Goal: Information Seeking & Learning: Learn about a topic

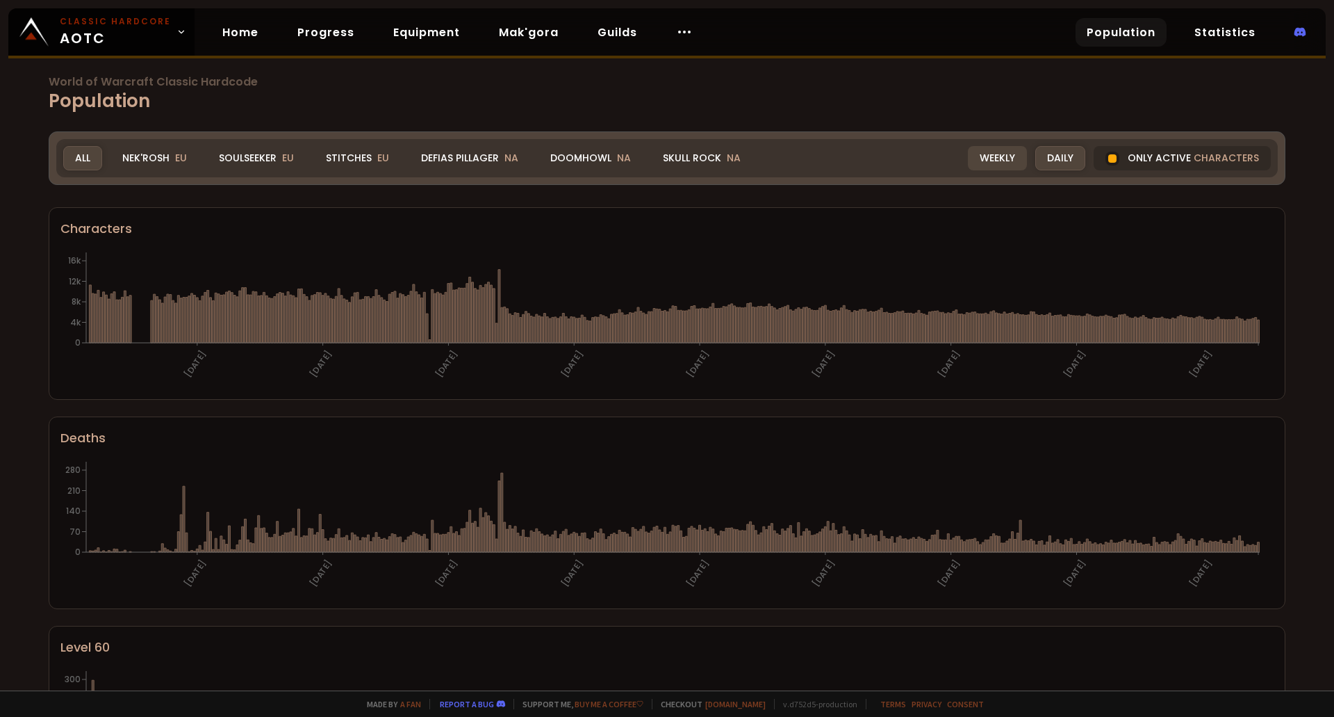
click at [974, 155] on div "Weekly" at bounding box center [997, 158] width 59 height 24
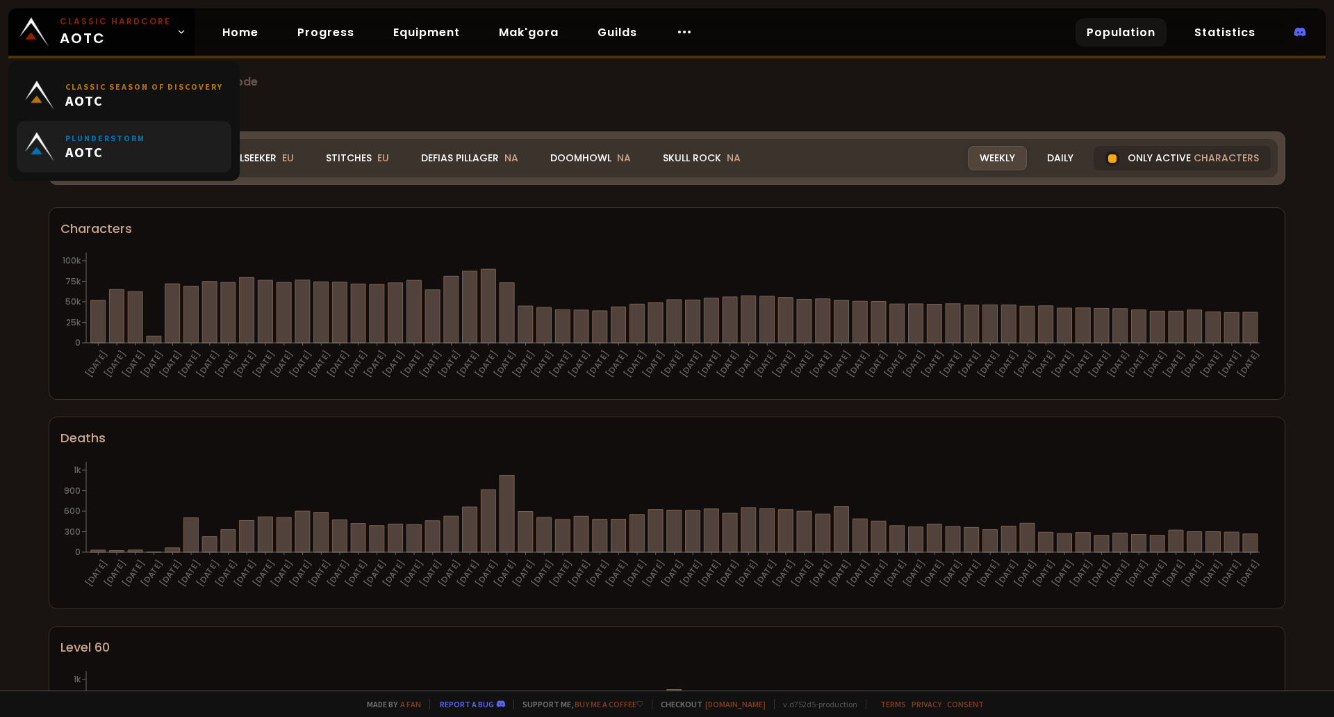
click at [91, 134] on small "Plunderstorm" at bounding box center [105, 138] width 80 height 10
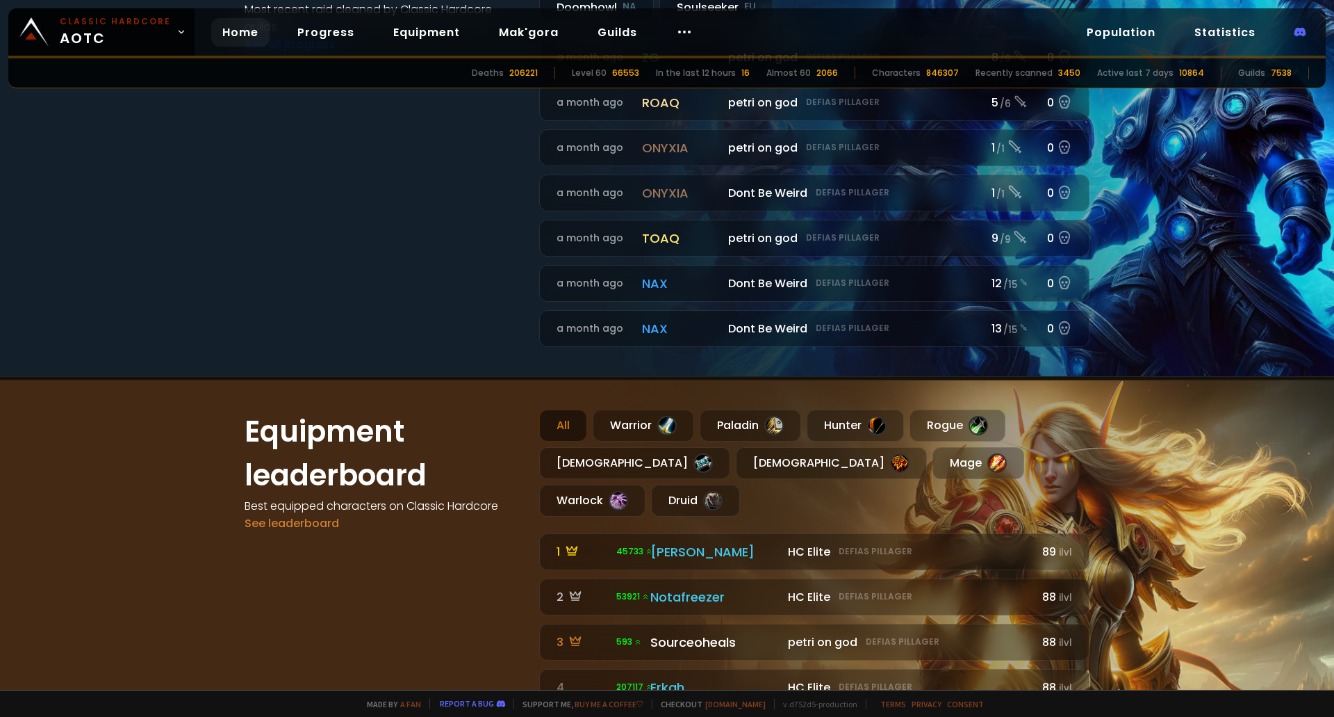
scroll to position [695, 0]
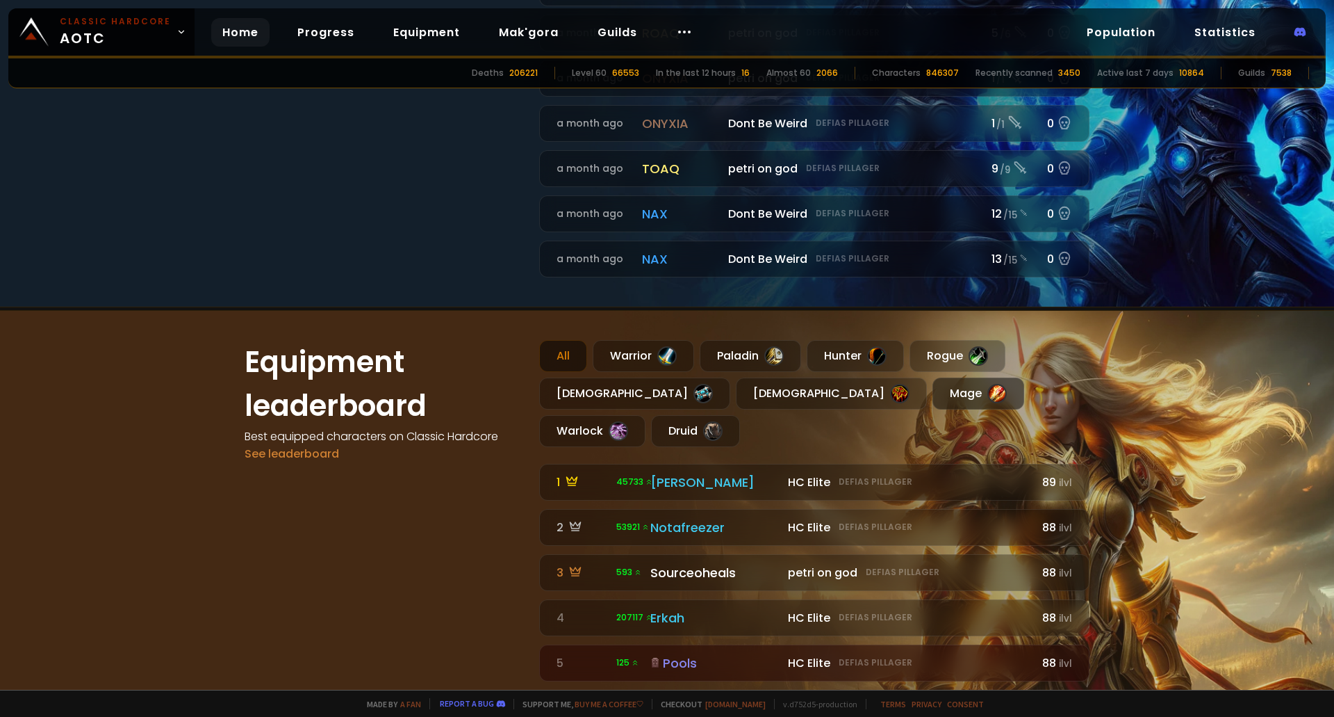
click at [933, 391] on div "Mage" at bounding box center [979, 393] width 92 height 32
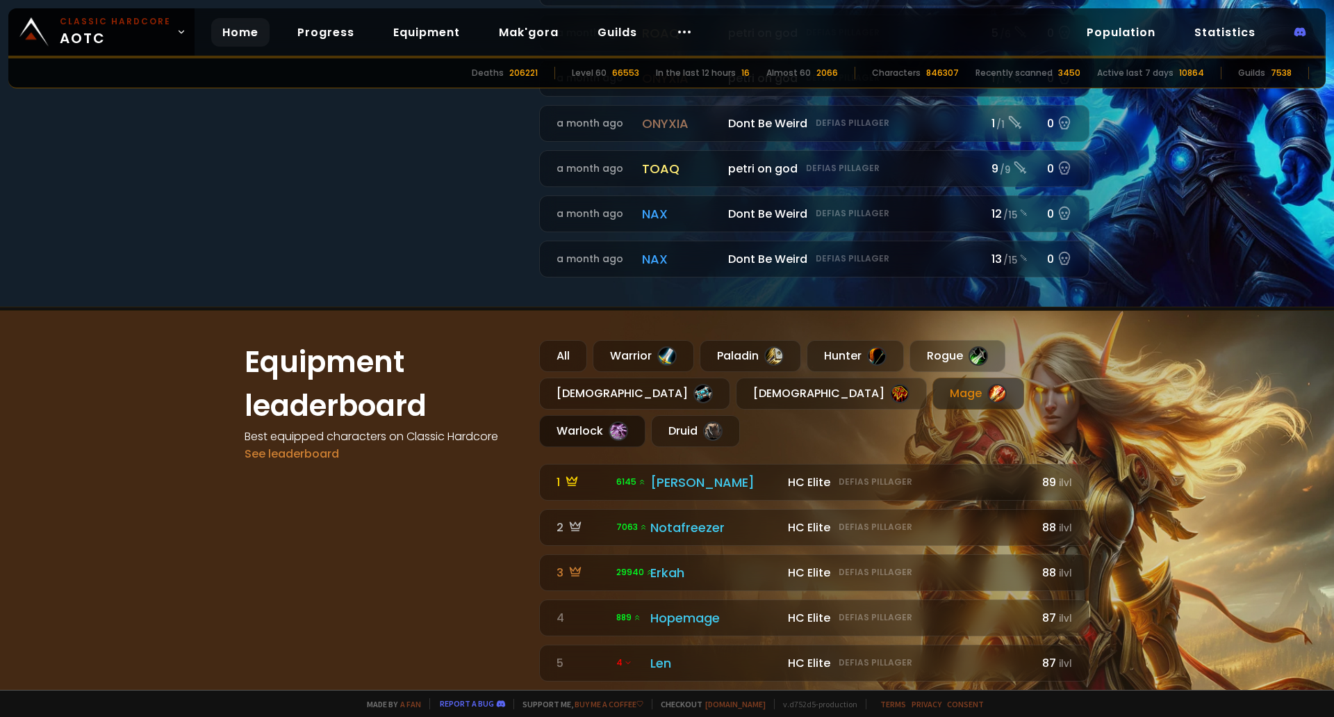
click at [646, 415] on div "Warlock" at bounding box center [592, 431] width 106 height 32
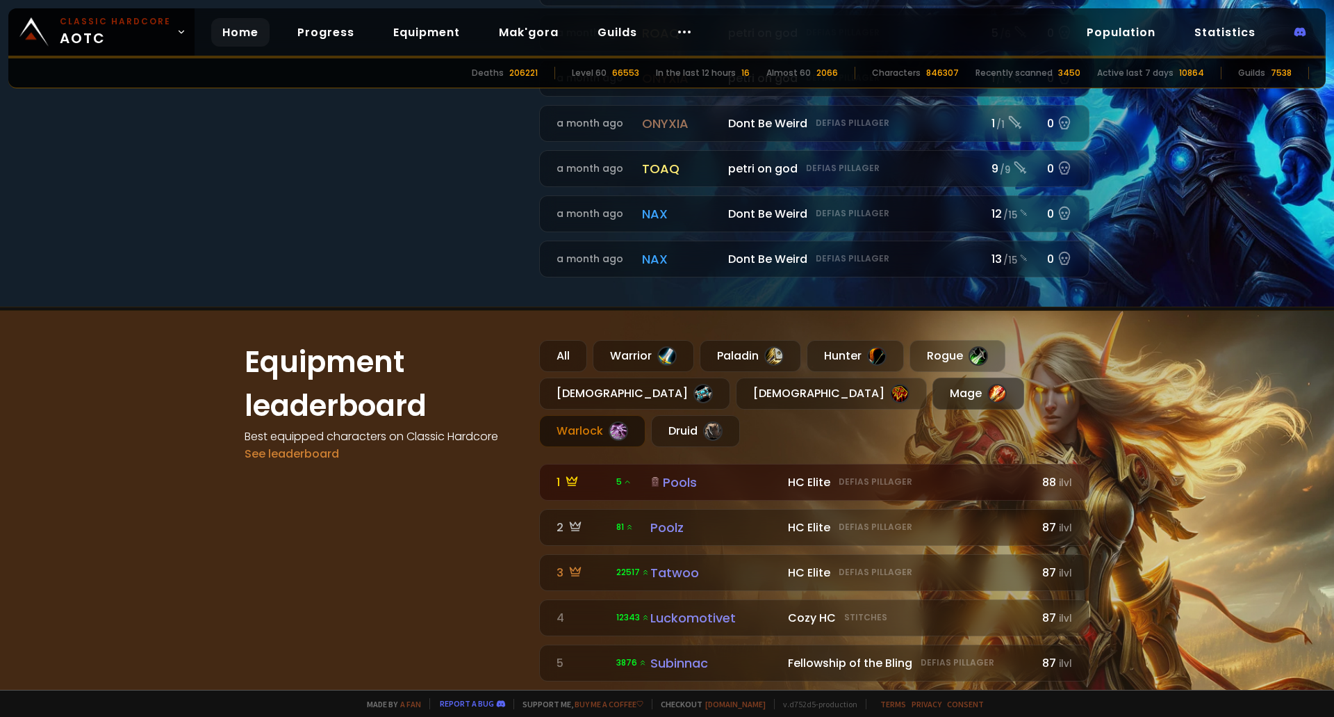
click at [933, 389] on div "Mage" at bounding box center [979, 393] width 92 height 32
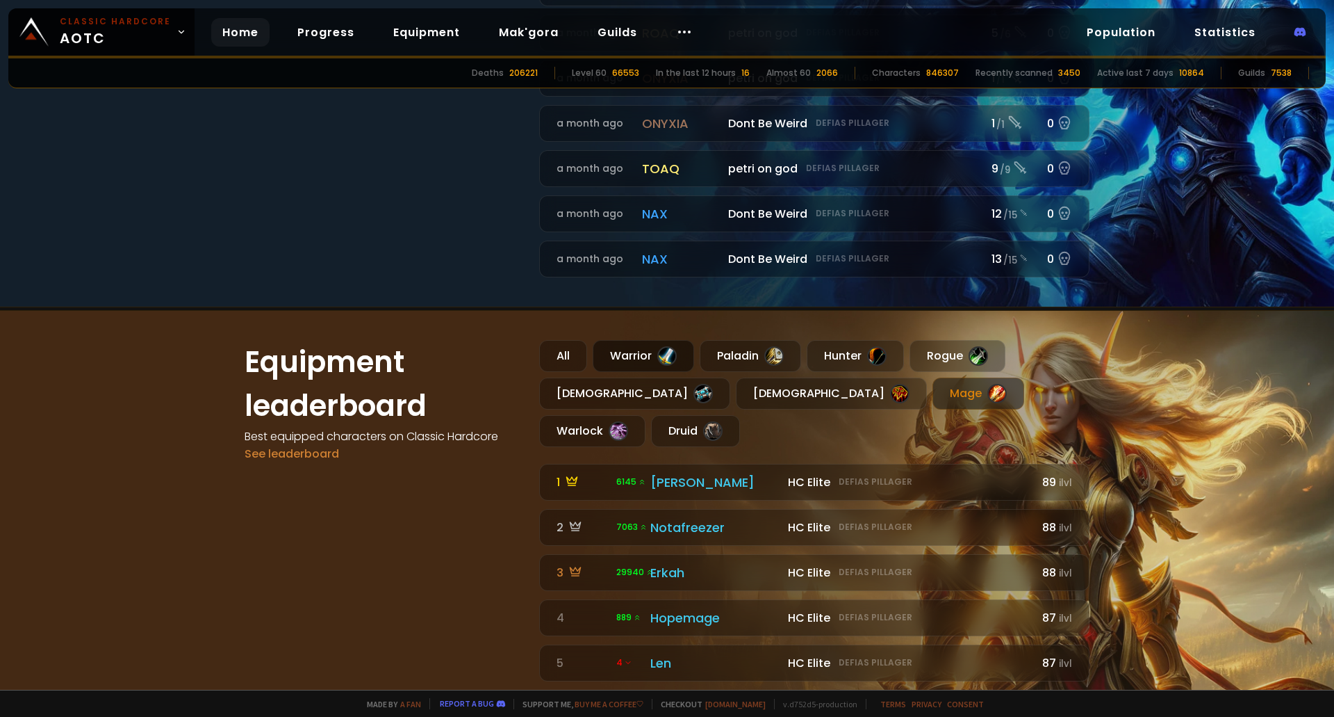
click at [615, 359] on div "Warrior" at bounding box center [643, 356] width 101 height 32
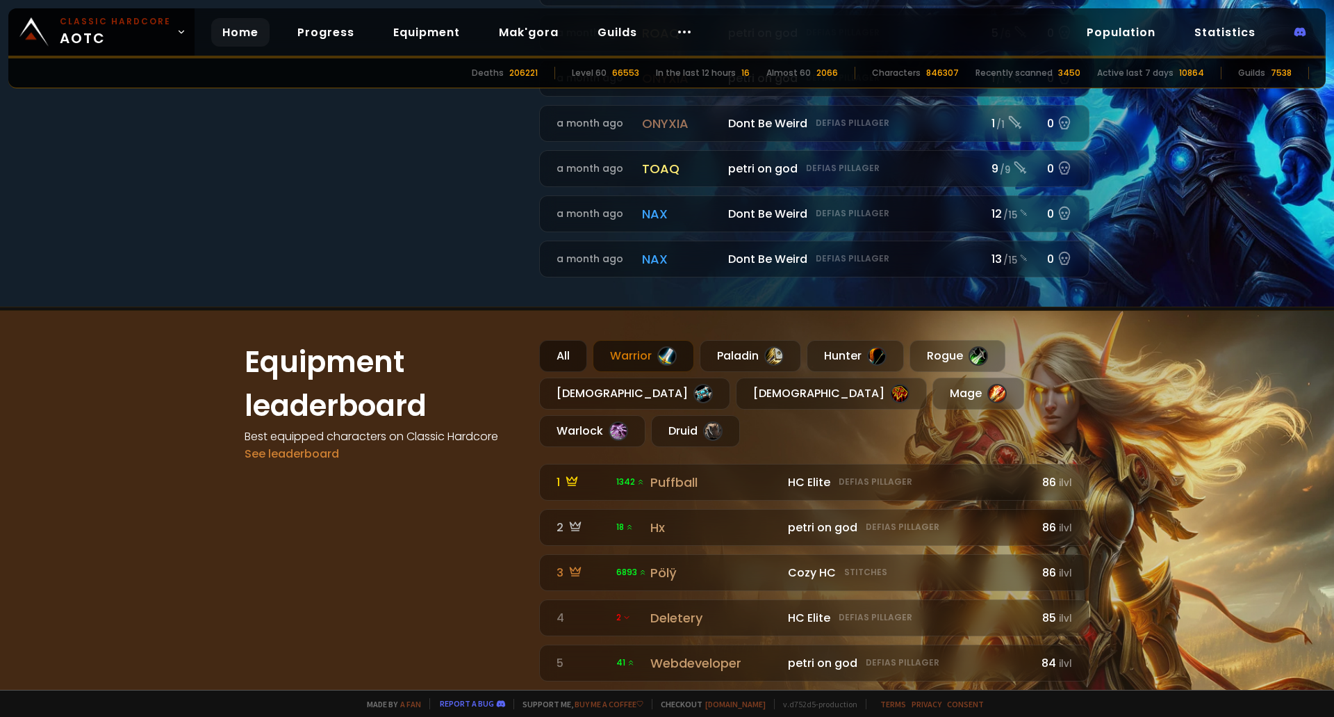
click at [557, 347] on div "All" at bounding box center [563, 356] width 48 height 32
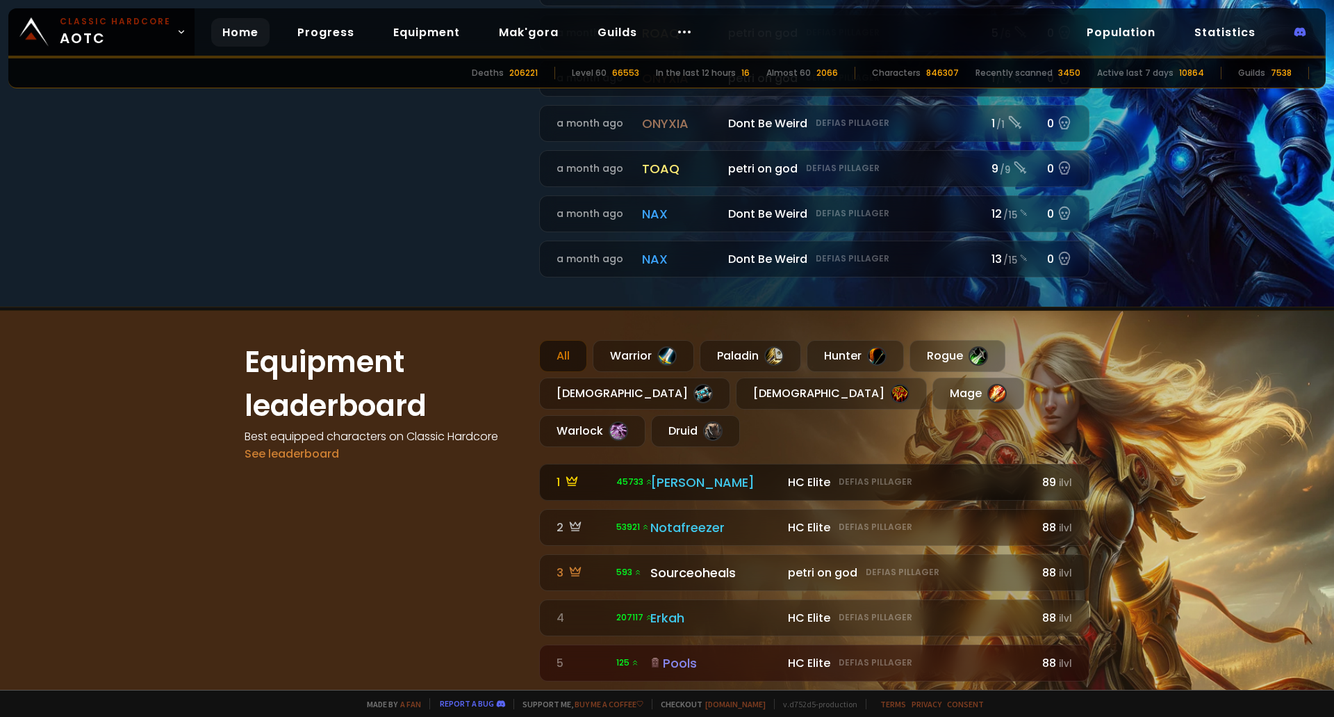
click at [653, 473] on div "Eliana" at bounding box center [715, 482] width 129 height 19
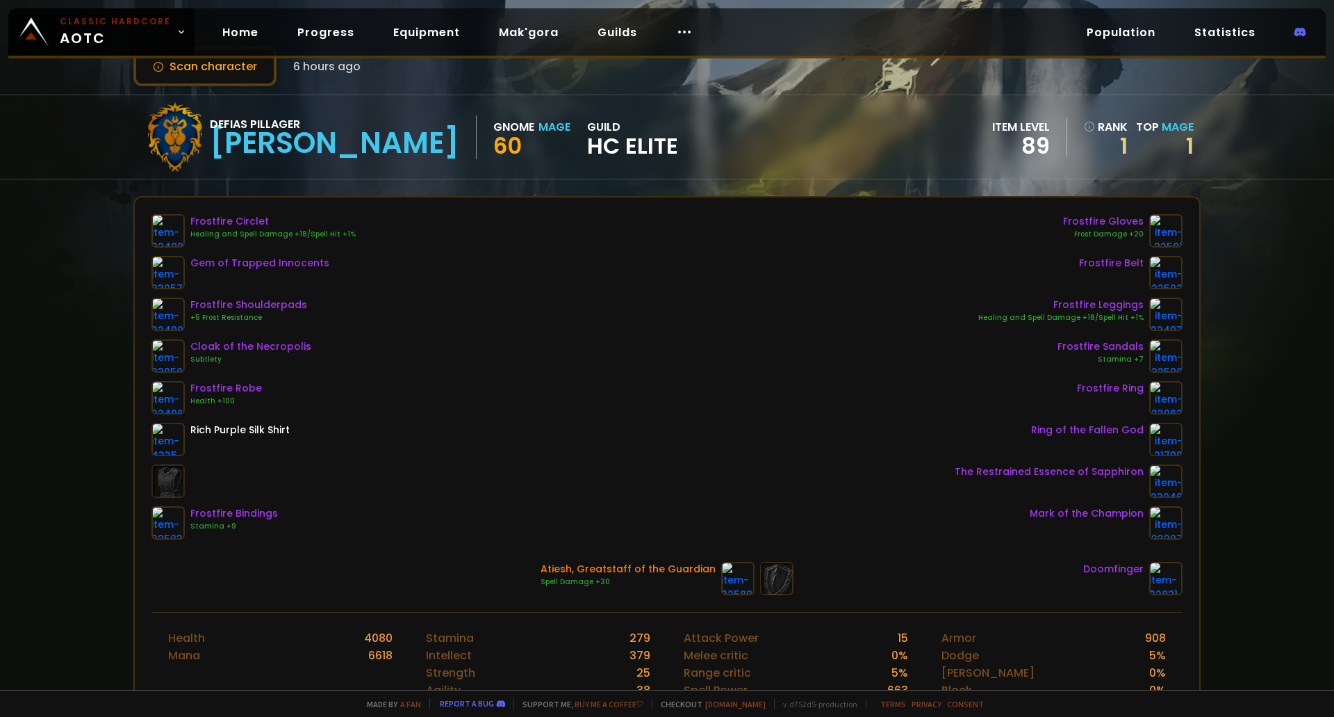
scroll to position [139, 0]
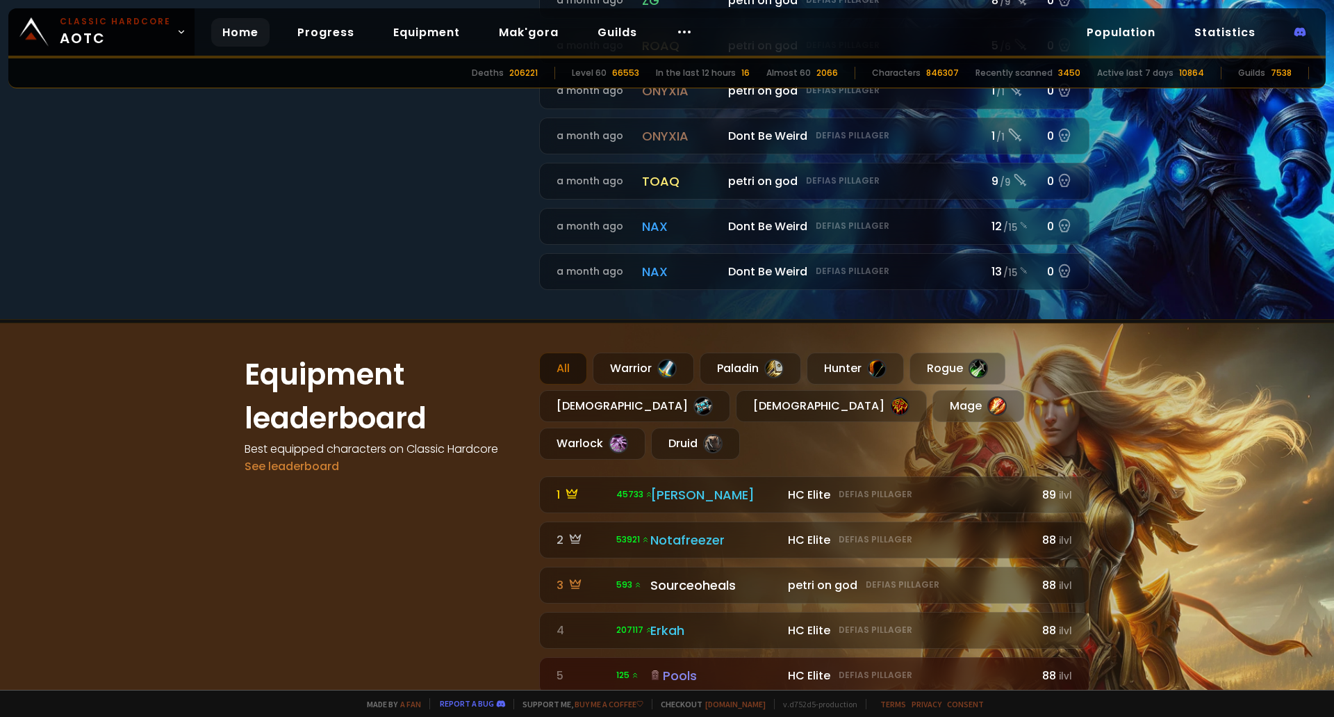
scroll to position [695, 0]
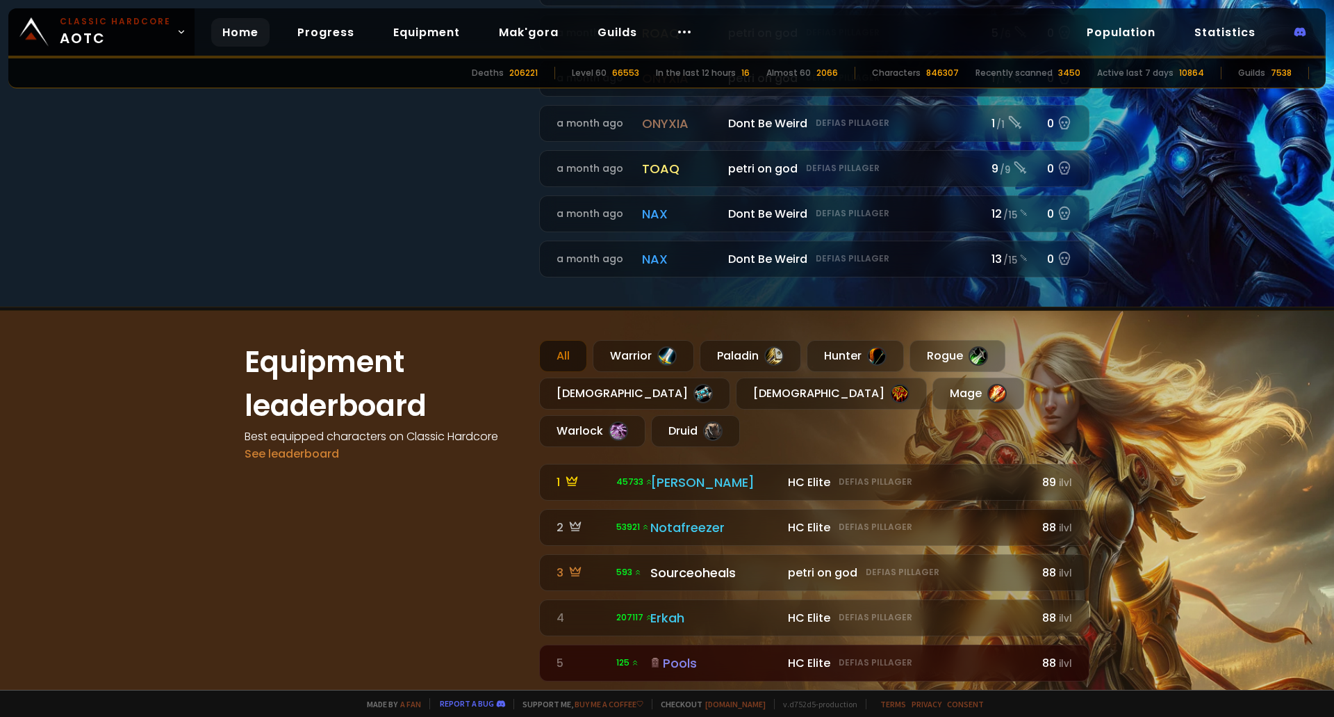
click at [672, 653] on div "Pools" at bounding box center [715, 662] width 129 height 19
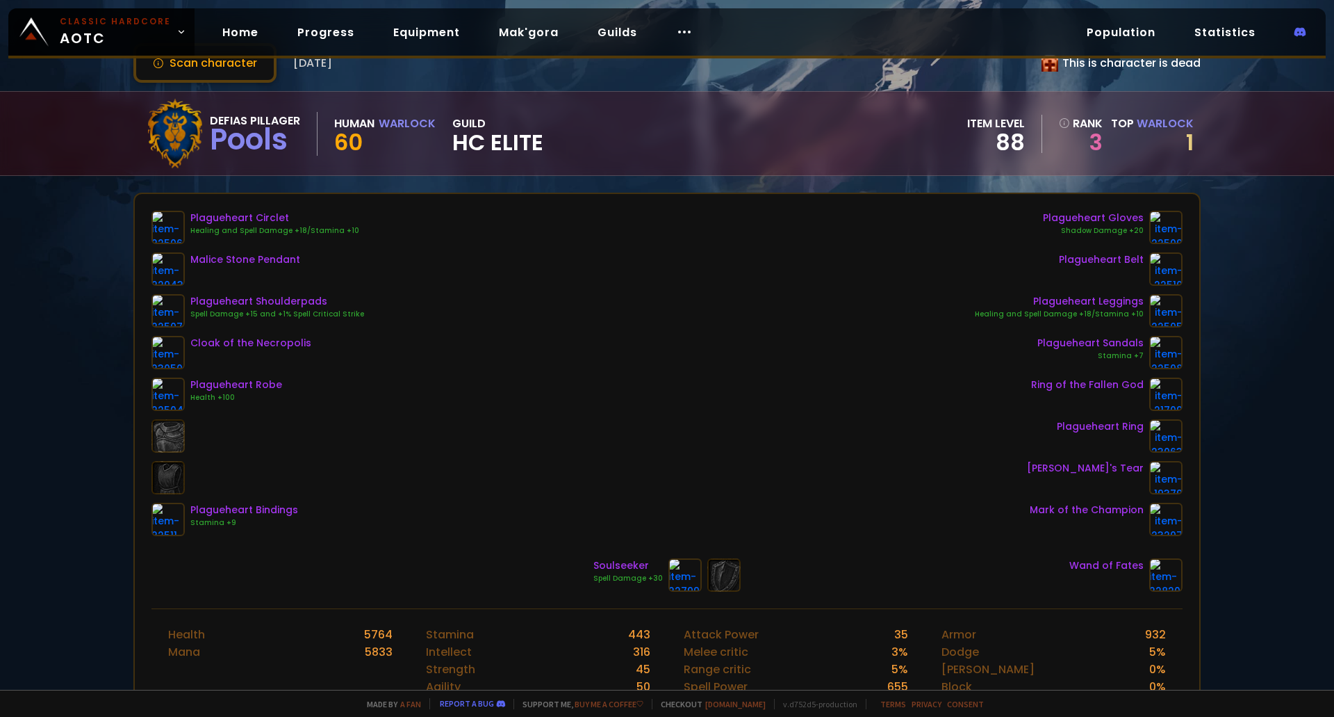
scroll to position [139, 0]
